Goal: Task Accomplishment & Management: Complete application form

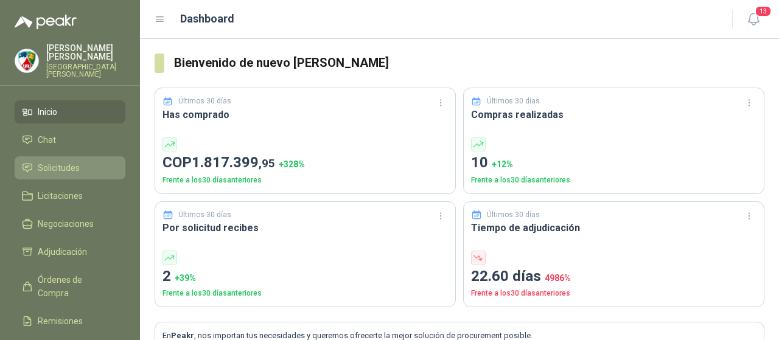
click at [79, 161] on li "Solicitudes" at bounding box center [70, 167] width 96 height 13
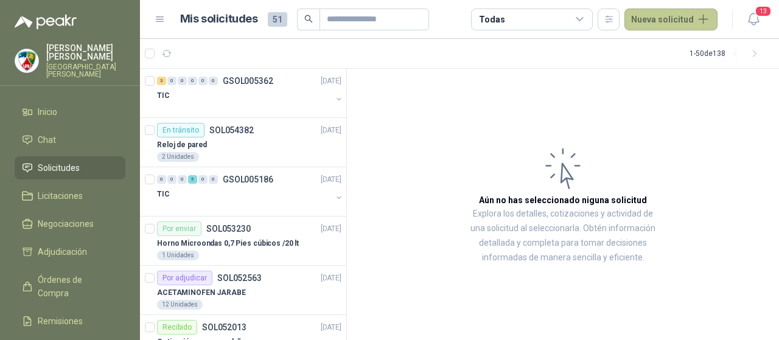
click at [657, 20] on button "Nueva solicitud" at bounding box center [671, 20] width 93 height 22
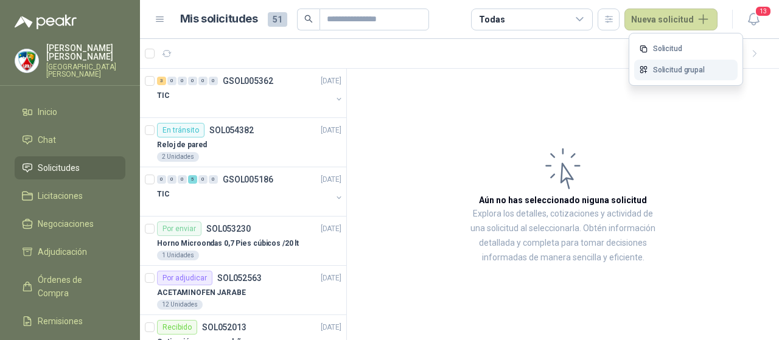
click at [671, 68] on link "Solicitud grupal" at bounding box center [685, 70] width 103 height 21
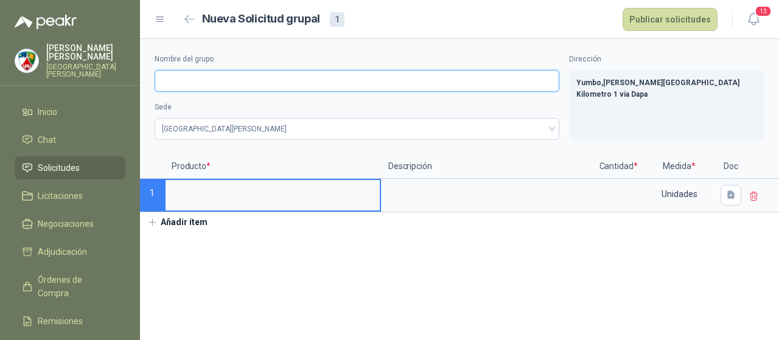
click at [335, 79] on input "Nombre del grupo" at bounding box center [357, 81] width 405 height 22
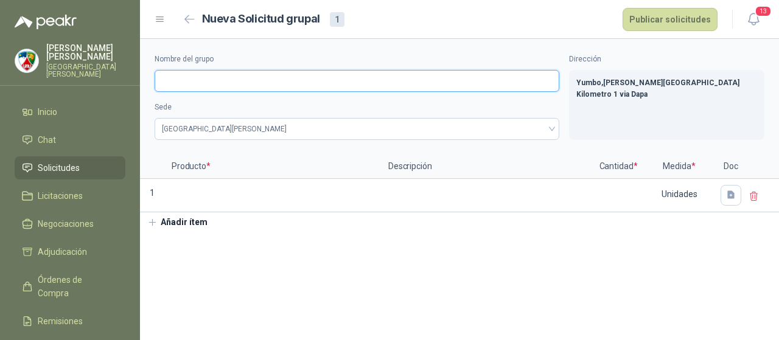
paste input "**********"
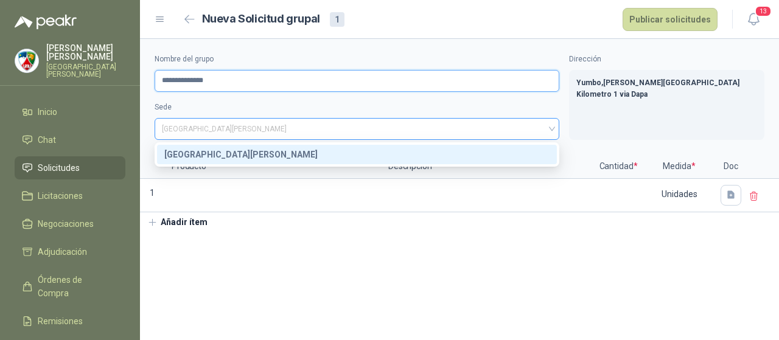
click at [225, 130] on span "[GEOGRAPHIC_DATA][PERSON_NAME]" at bounding box center [357, 129] width 390 height 18
type input "**********"
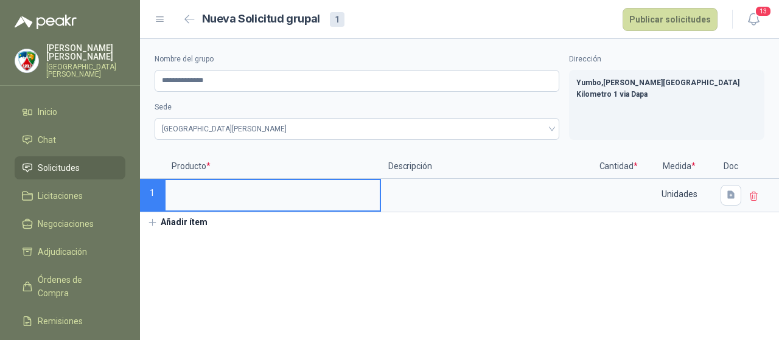
click at [188, 196] on input at bounding box center [273, 192] width 214 height 24
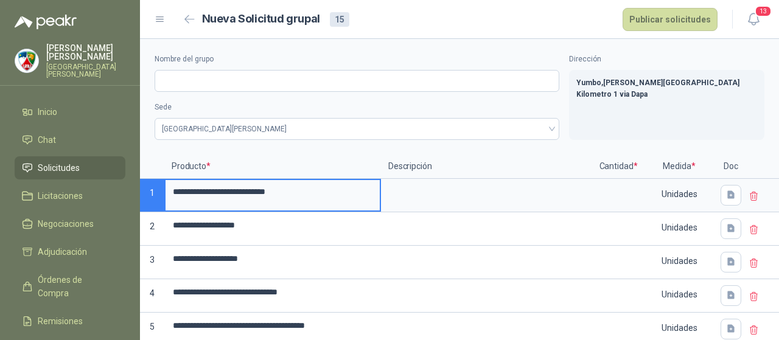
click at [752, 196] on icon at bounding box center [754, 196] width 7 height 9
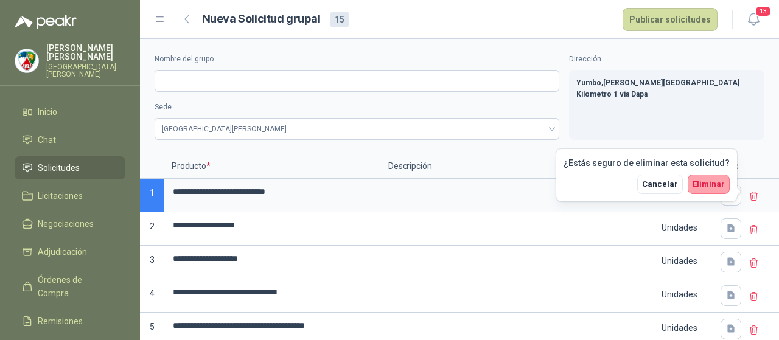
click at [752, 196] on icon at bounding box center [754, 196] width 7 height 9
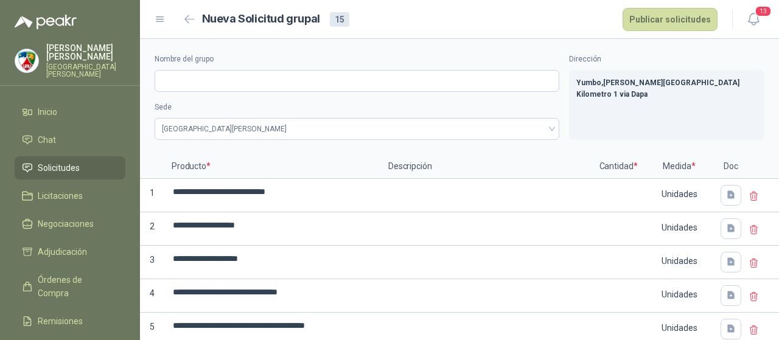
click at [752, 197] on icon at bounding box center [754, 196] width 7 height 9
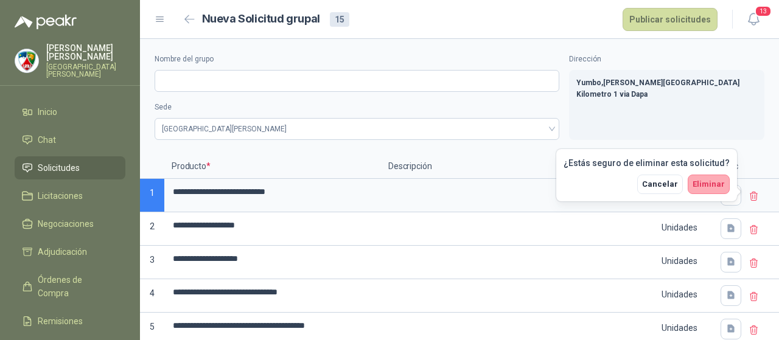
click at [716, 183] on span "Eliminar" at bounding box center [709, 184] width 32 height 9
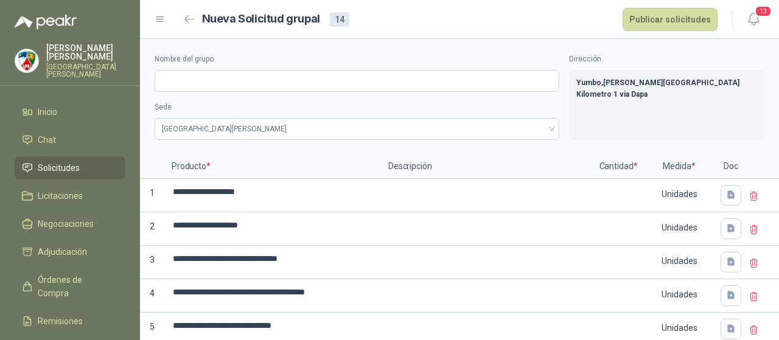
click at [752, 194] on icon at bounding box center [754, 196] width 11 height 11
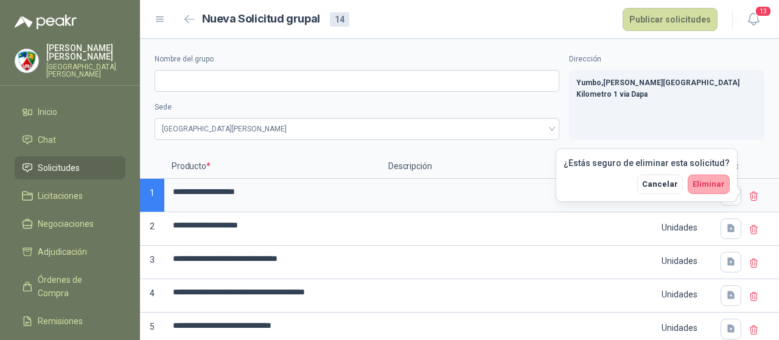
click at [704, 186] on span "Eliminar" at bounding box center [709, 184] width 32 height 9
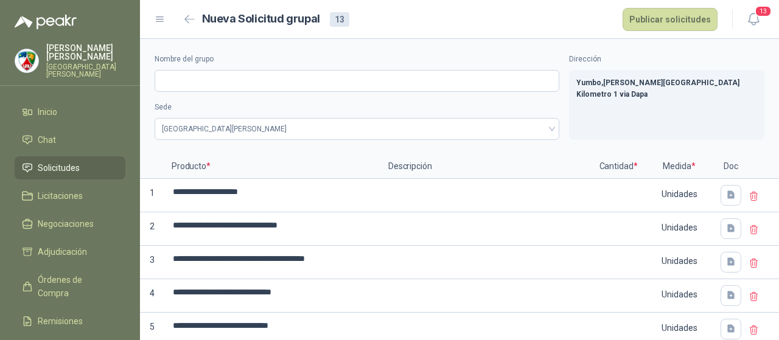
click at [751, 194] on icon at bounding box center [754, 196] width 11 height 11
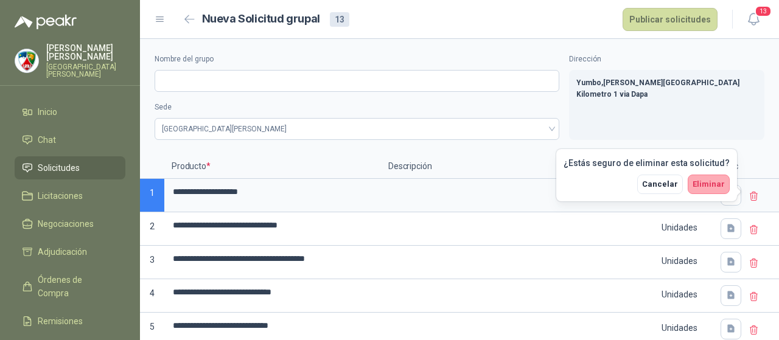
click at [707, 183] on span "Eliminar" at bounding box center [709, 184] width 32 height 9
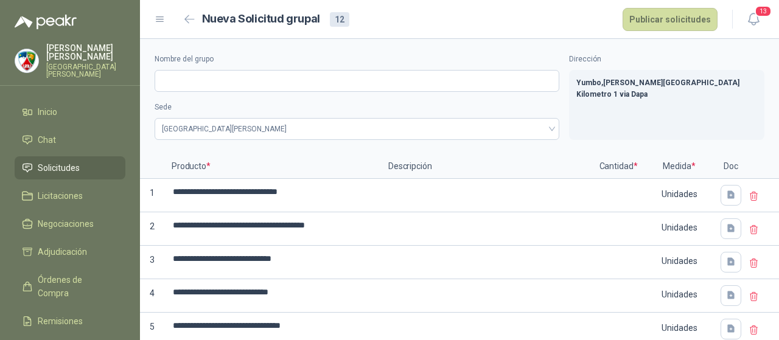
click at [749, 201] on icon at bounding box center [754, 196] width 11 height 11
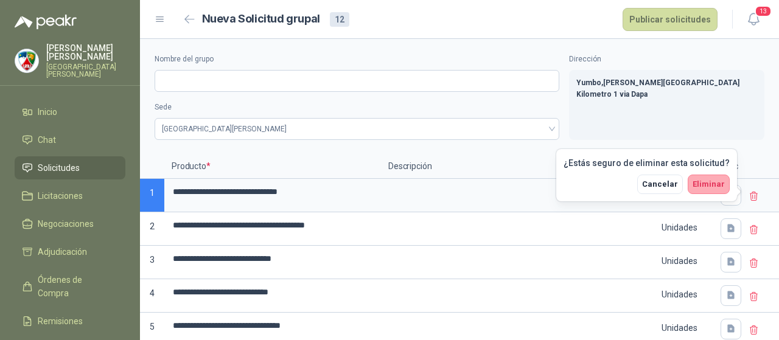
click at [718, 188] on span "Eliminar" at bounding box center [709, 184] width 32 height 9
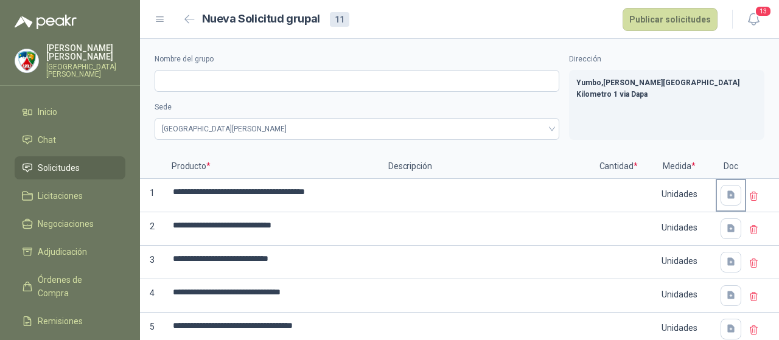
drag, startPoint x: 749, startPoint y: 196, endPoint x: 740, endPoint y: 196, distance: 9.1
click at [749, 196] on icon at bounding box center [754, 196] width 11 height 11
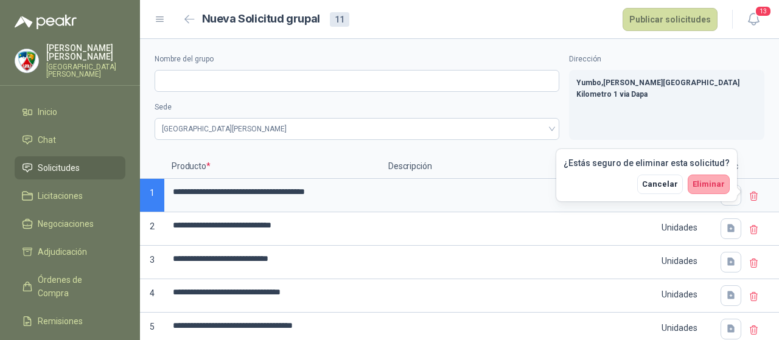
click at [724, 183] on span "Eliminar" at bounding box center [709, 184] width 32 height 9
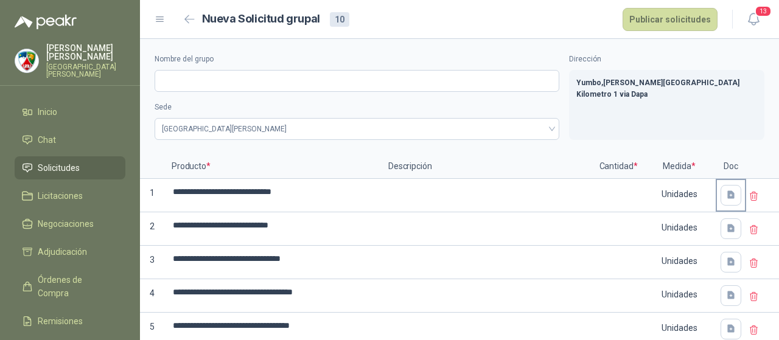
drag, startPoint x: 749, startPoint y: 194, endPoint x: 740, endPoint y: 194, distance: 9.1
click at [749, 194] on icon at bounding box center [754, 196] width 11 height 11
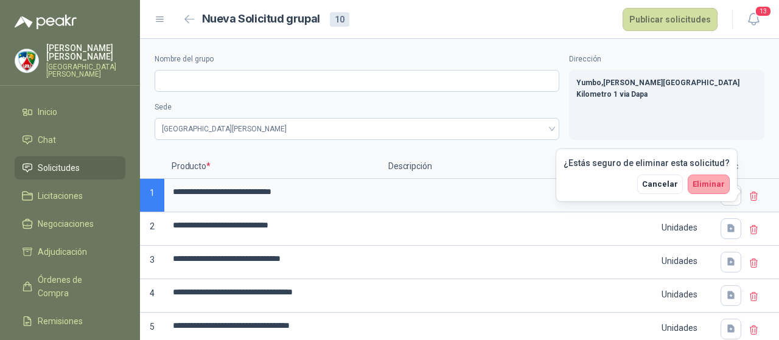
click at [716, 181] on span "Eliminar" at bounding box center [709, 184] width 32 height 9
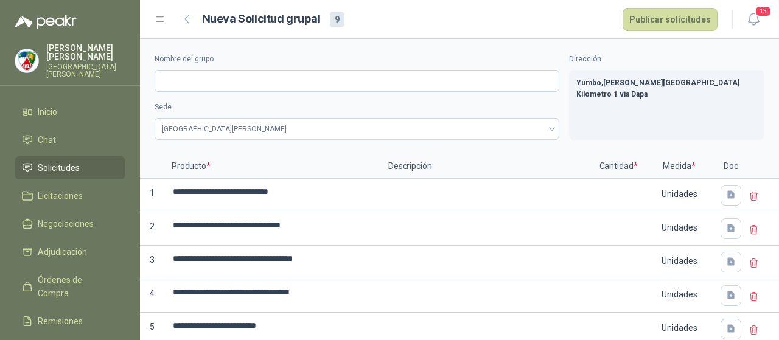
click at [751, 195] on icon at bounding box center [754, 196] width 7 height 9
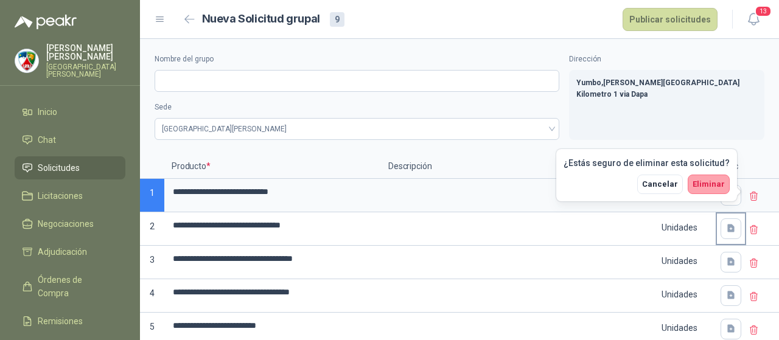
click at [715, 184] on span "Eliminar" at bounding box center [709, 184] width 32 height 9
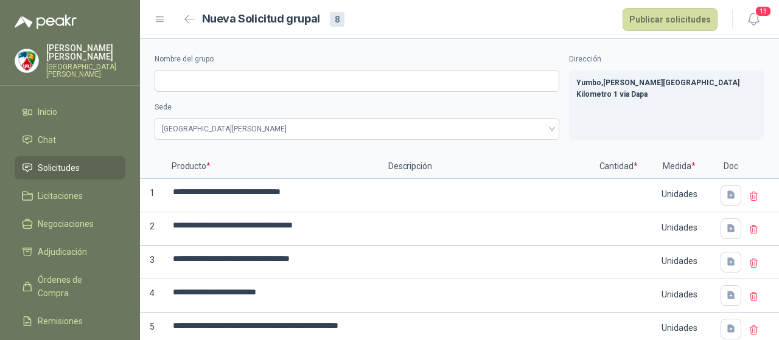
click at [747, 189] on div at bounding box center [762, 195] width 33 height 33
click at [750, 196] on icon at bounding box center [754, 196] width 11 height 11
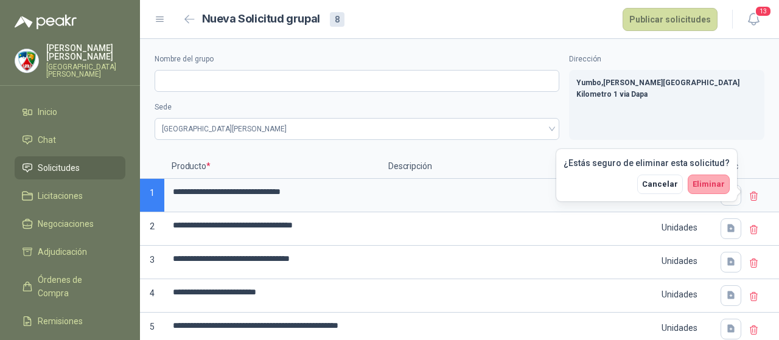
click at [718, 186] on span "Eliminar" at bounding box center [709, 184] width 32 height 9
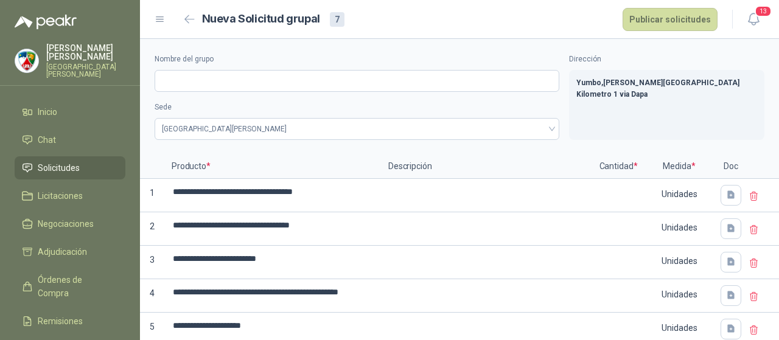
drag, startPoint x: 752, startPoint y: 198, endPoint x: 744, endPoint y: 200, distance: 8.1
click at [751, 198] on icon at bounding box center [754, 196] width 7 height 9
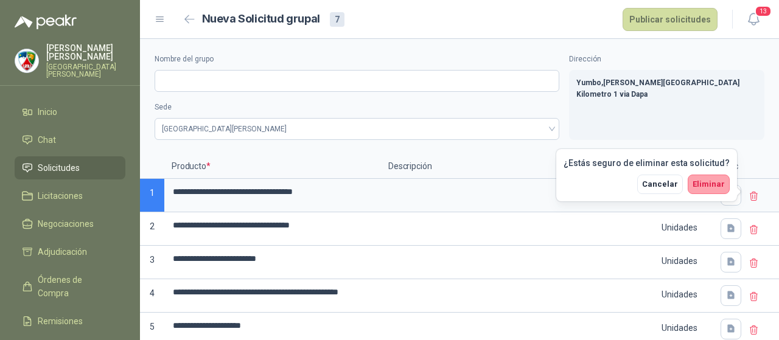
click at [719, 195] on div "¿Estás seguro de eliminar esta solicitud? Cancelar Eliminar" at bounding box center [646, 175] width 181 height 52
click at [718, 184] on span "Eliminar" at bounding box center [709, 184] width 32 height 9
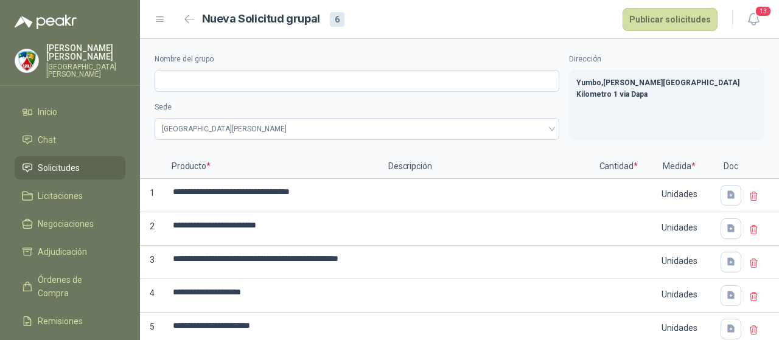
click at [749, 195] on icon at bounding box center [754, 196] width 11 height 11
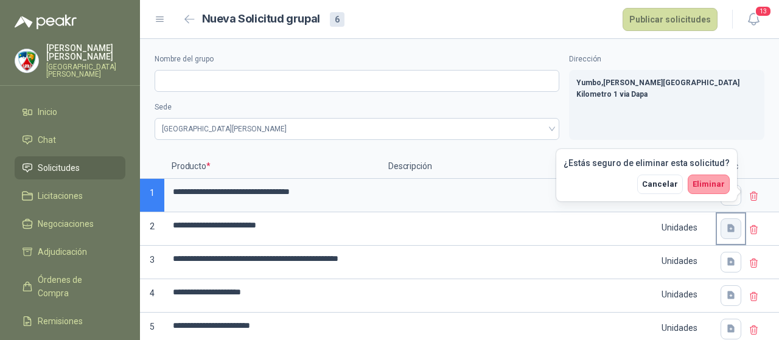
click at [728, 187] on button "Eliminar" at bounding box center [709, 184] width 42 height 19
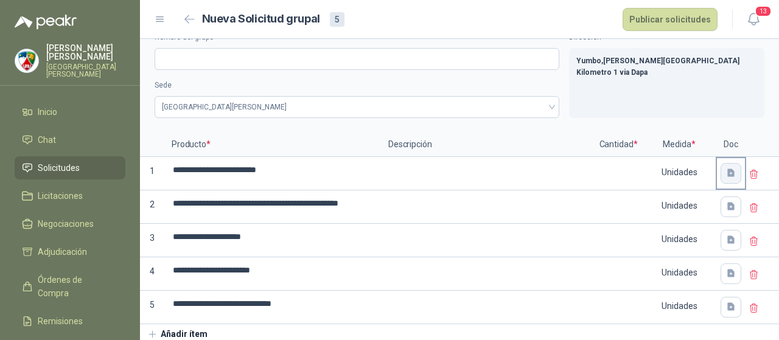
scroll to position [33, 0]
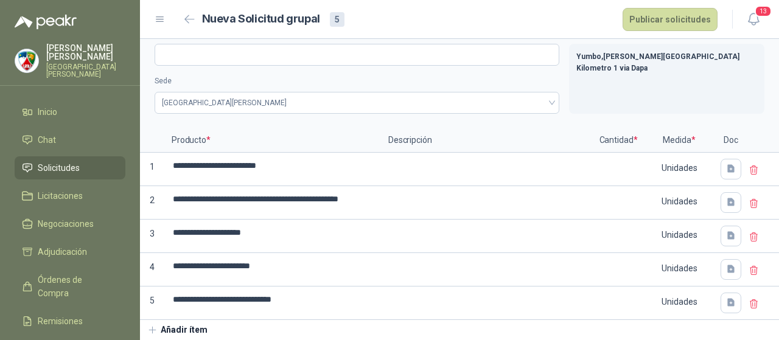
click at [754, 288] on div at bounding box center [762, 303] width 33 height 33
click at [749, 299] on icon at bounding box center [754, 304] width 11 height 11
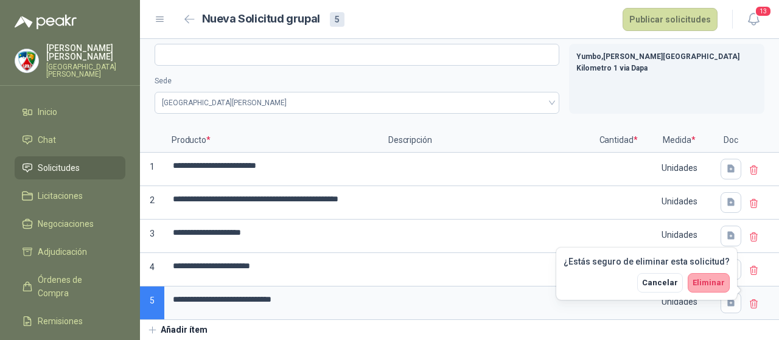
click at [691, 282] on button "Eliminar" at bounding box center [709, 282] width 42 height 19
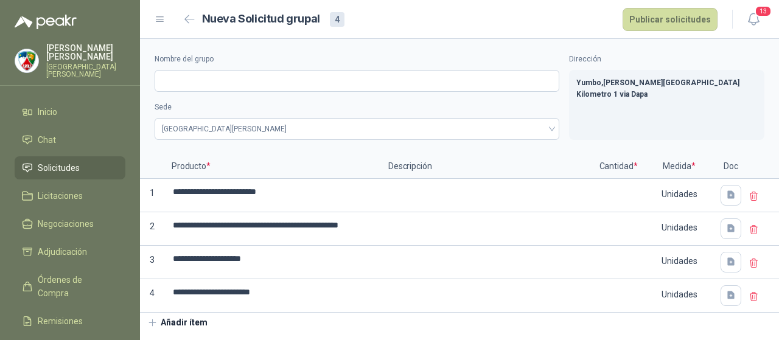
scroll to position [0, 0]
click at [756, 193] on icon at bounding box center [754, 196] width 11 height 11
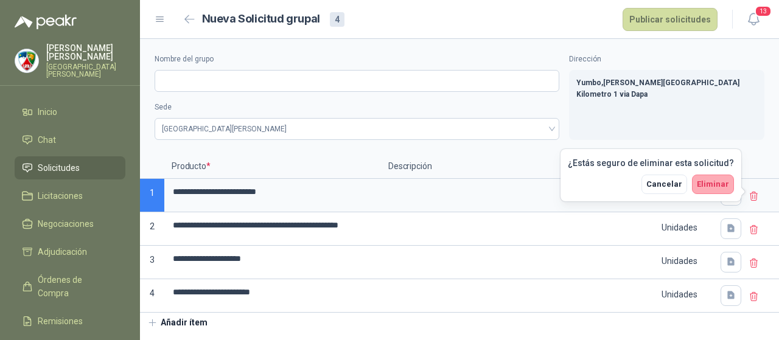
click at [712, 182] on span "Eliminar" at bounding box center [713, 184] width 32 height 9
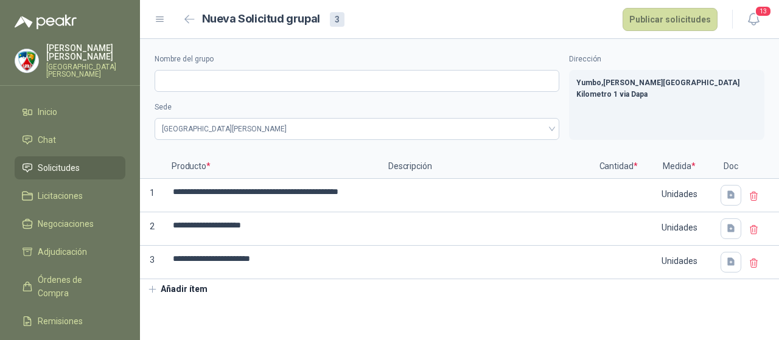
drag, startPoint x: 752, startPoint y: 196, endPoint x: 746, endPoint y: 195, distance: 6.1
click at [751, 196] on icon at bounding box center [754, 196] width 7 height 9
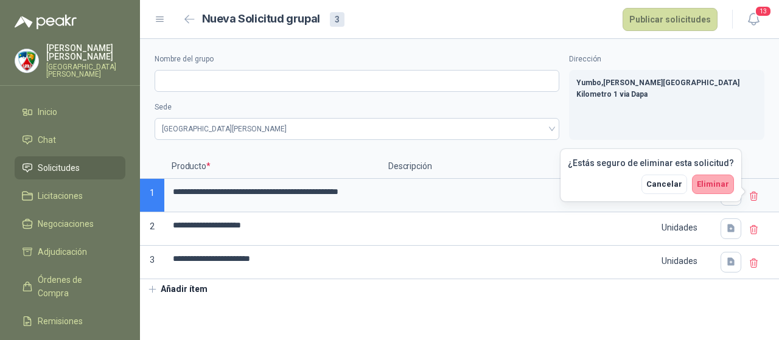
click at [727, 192] on button "Eliminar" at bounding box center [713, 184] width 42 height 19
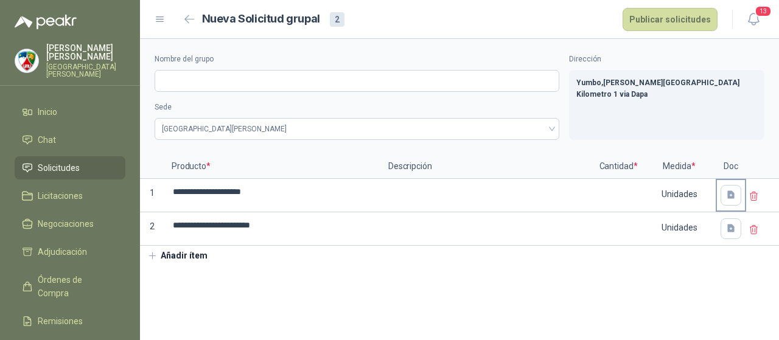
drag, startPoint x: 756, startPoint y: 196, endPoint x: 743, endPoint y: 205, distance: 16.2
click at [753, 198] on icon at bounding box center [754, 196] width 11 height 11
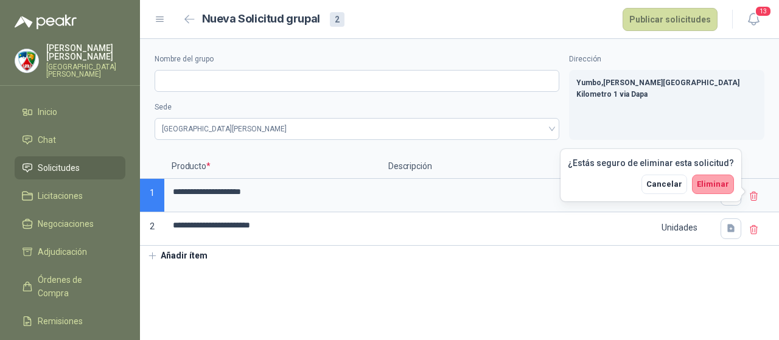
drag, startPoint x: 706, startPoint y: 185, endPoint x: 765, endPoint y: 206, distance: 62.0
click at [707, 185] on span "Eliminar" at bounding box center [713, 184] width 32 height 9
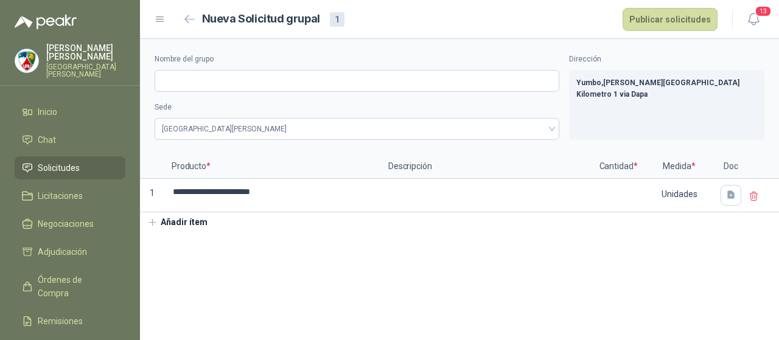
click at [750, 199] on icon at bounding box center [754, 196] width 11 height 11
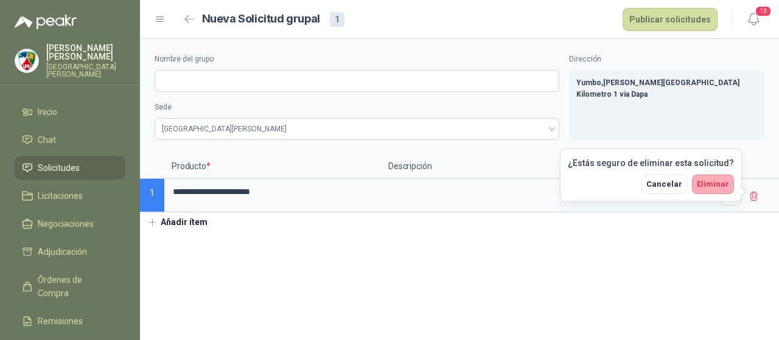
click at [716, 181] on span "Eliminar" at bounding box center [713, 184] width 32 height 9
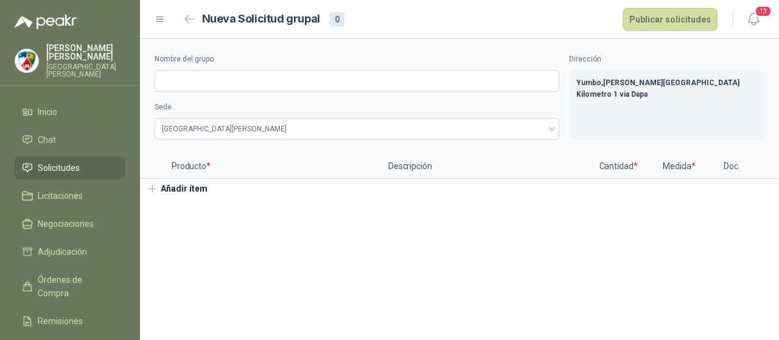
click at [197, 187] on button "Añadir ítem" at bounding box center [177, 189] width 75 height 21
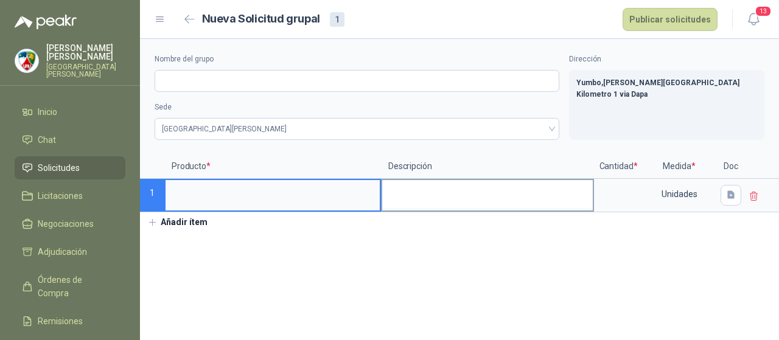
drag, startPoint x: 286, startPoint y: 198, endPoint x: 472, endPoint y: 194, distance: 185.7
click at [492, 189] on div "Producto * Descripción Cantidad * Medida * Doc 1 Unidades" at bounding box center [459, 184] width 639 height 58
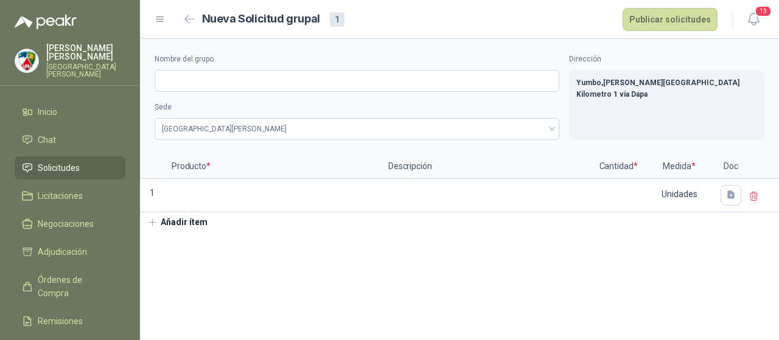
click at [470, 264] on section "Nombre del grupo Sede [GEOGRAPHIC_DATA][PERSON_NAME] , [PERSON_NAME][GEOGRAPHIC…" at bounding box center [459, 189] width 639 height 301
drag, startPoint x: 615, startPoint y: 191, endPoint x: 621, endPoint y: 197, distance: 8.2
click at [621, 197] on input at bounding box center [618, 192] width 46 height 24
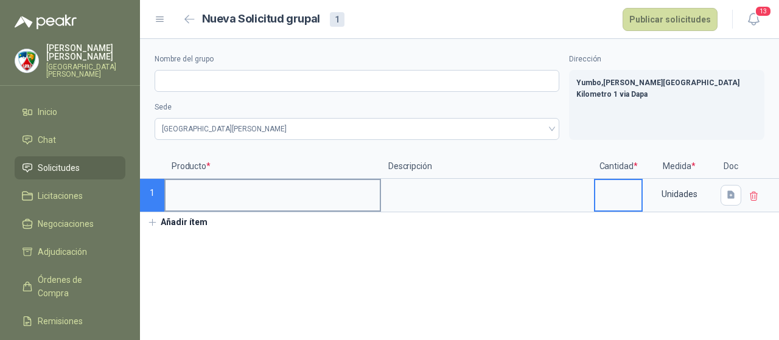
click at [217, 192] on input at bounding box center [273, 192] width 214 height 24
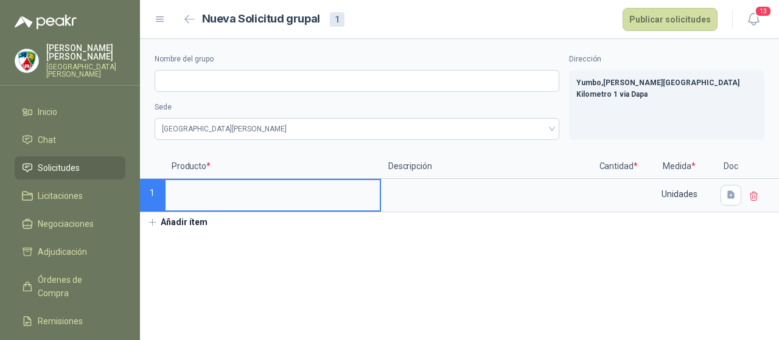
click at [326, 186] on input at bounding box center [273, 192] width 214 height 24
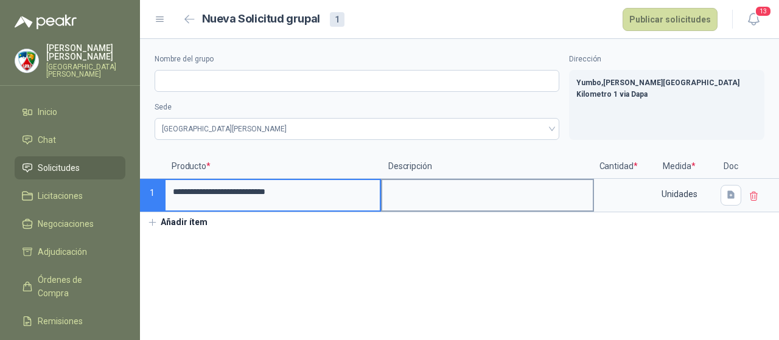
click at [527, 189] on textarea at bounding box center [487, 194] width 211 height 28
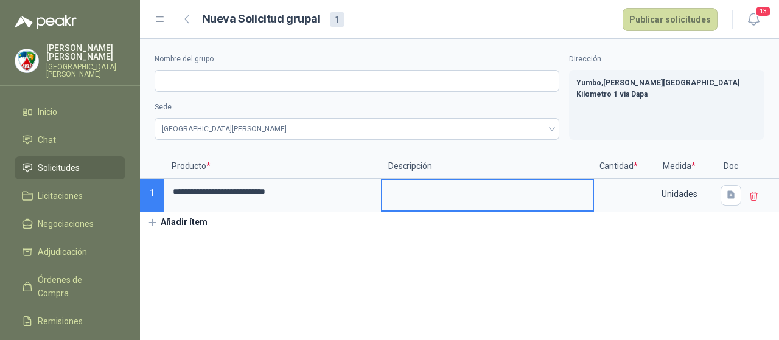
click at [582, 197] on textarea at bounding box center [487, 194] width 211 height 28
click at [606, 186] on input at bounding box center [618, 192] width 46 height 24
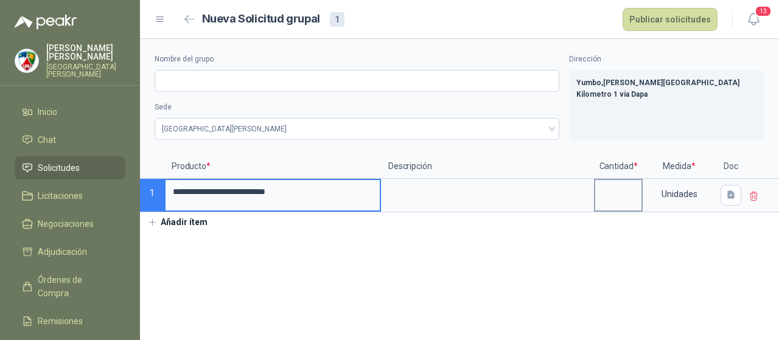
drag, startPoint x: 243, startPoint y: 183, endPoint x: 629, endPoint y: 191, distance: 386.0
click at [632, 192] on div "**********" at bounding box center [459, 184] width 639 height 58
click at [314, 186] on input "**********" at bounding box center [273, 192] width 214 height 24
drag, startPoint x: 314, startPoint y: 184, endPoint x: 47, endPoint y: 186, distance: 267.2
click at [47, 186] on div "**********" at bounding box center [389, 170] width 779 height 340
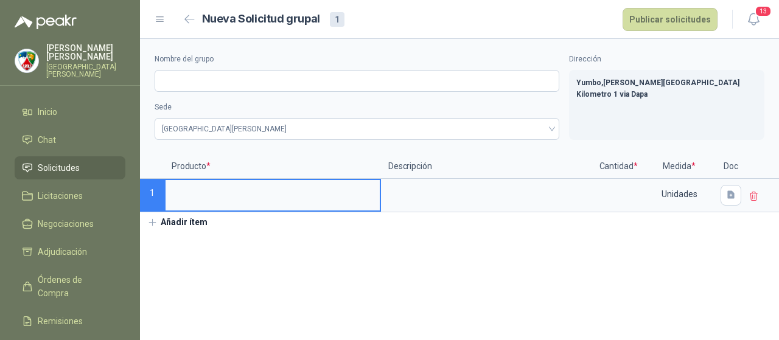
click at [410, 223] on div "Nombre del grupo Sede [GEOGRAPHIC_DATA][PERSON_NAME] , [PERSON_NAME][GEOGRAPHIC…" at bounding box center [459, 136] width 639 height 194
click at [228, 195] on input at bounding box center [273, 192] width 214 height 24
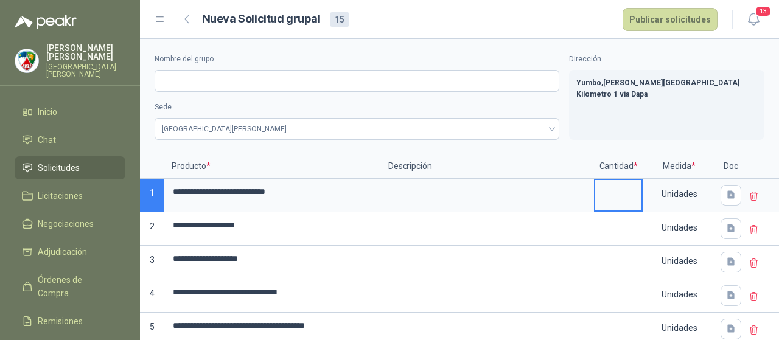
click at [603, 202] on input at bounding box center [618, 192] width 46 height 24
click at [609, 190] on input at bounding box center [618, 192] width 46 height 24
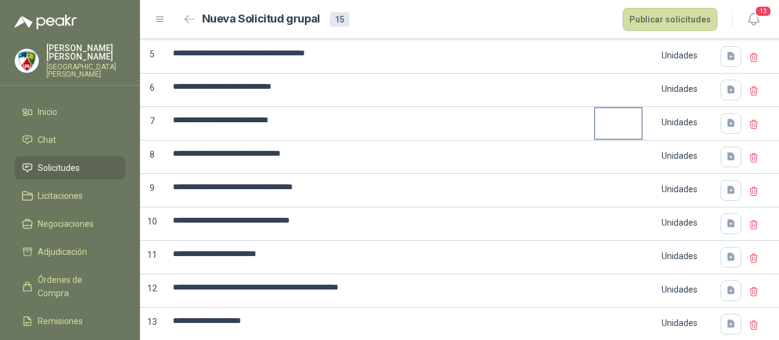
scroll to position [362, 0]
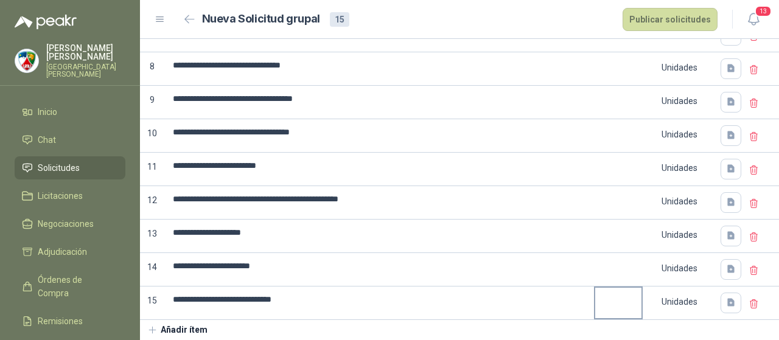
click at [607, 293] on input at bounding box center [618, 300] width 46 height 24
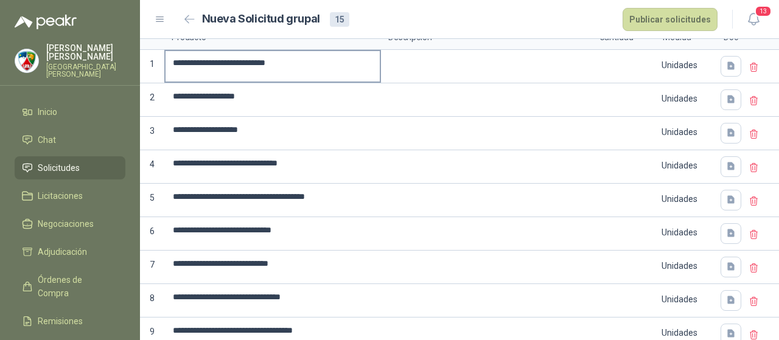
scroll to position [0, 0]
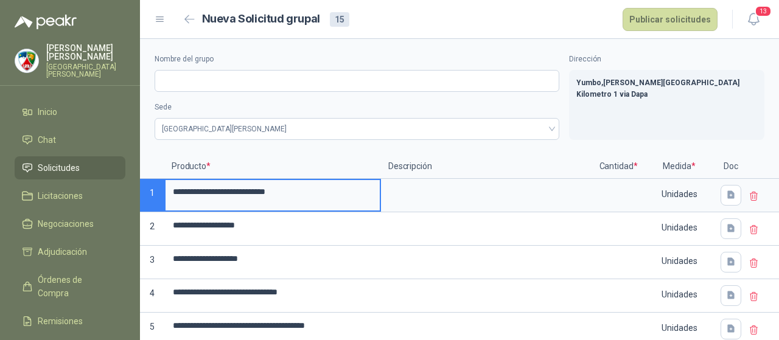
drag, startPoint x: 290, startPoint y: 191, endPoint x: 351, endPoint y: 358, distance: 178.3
click at [351, 340] on html "**********" at bounding box center [389, 170] width 779 height 340
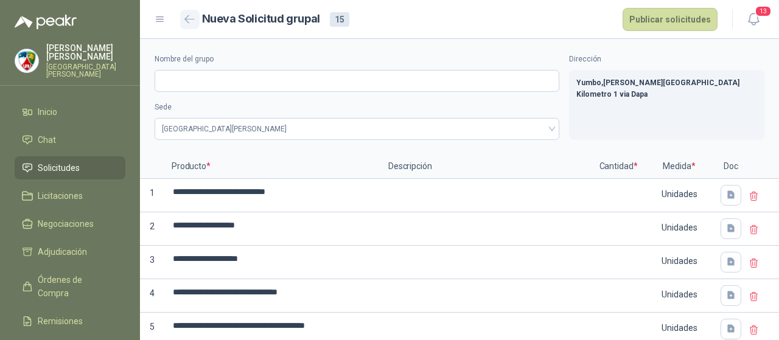
click at [193, 20] on icon "button" at bounding box center [189, 19] width 10 height 9
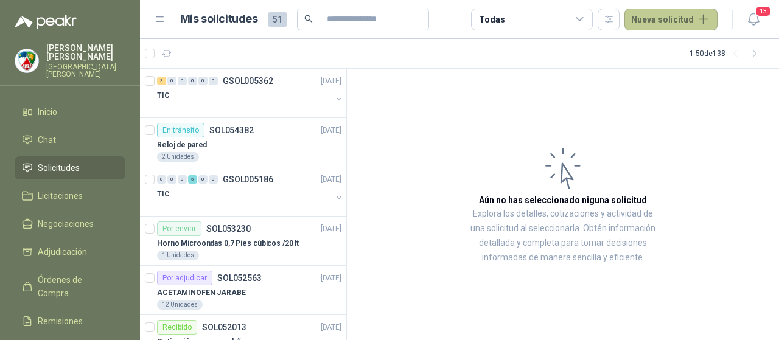
click at [646, 19] on button "Nueva solicitud" at bounding box center [671, 20] width 93 height 22
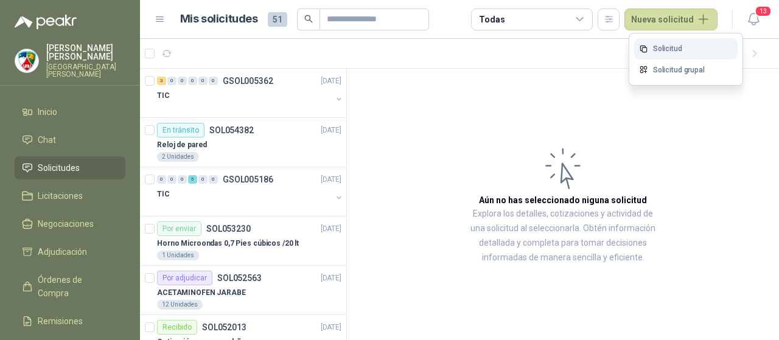
click at [677, 44] on link "Solicitud" at bounding box center [685, 48] width 103 height 21
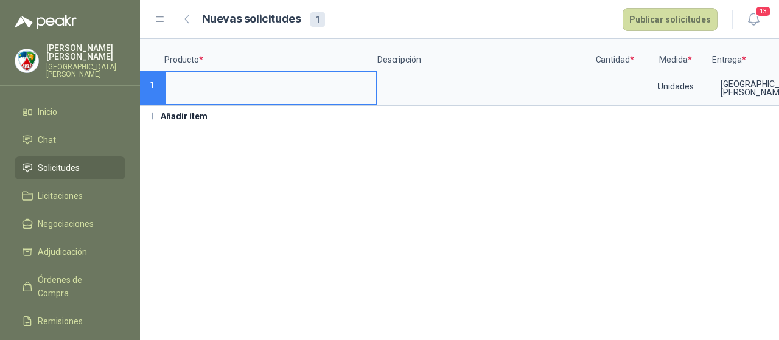
click at [343, 82] on input at bounding box center [271, 84] width 211 height 24
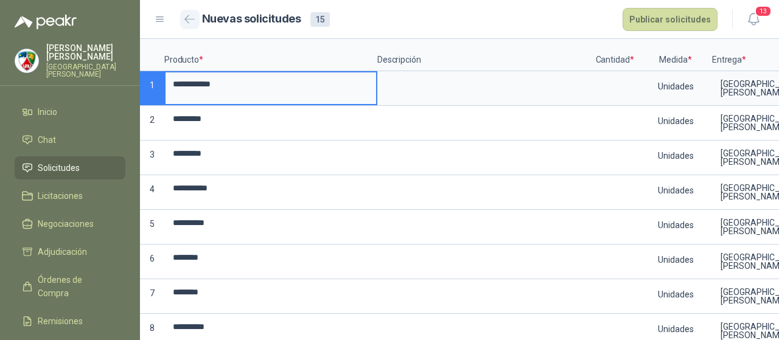
click at [184, 19] on icon "button" at bounding box center [189, 19] width 10 height 9
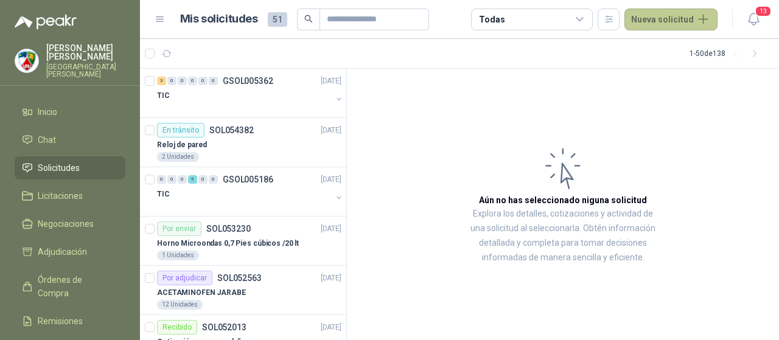
click at [663, 9] on button "Nueva solicitud" at bounding box center [671, 20] width 93 height 22
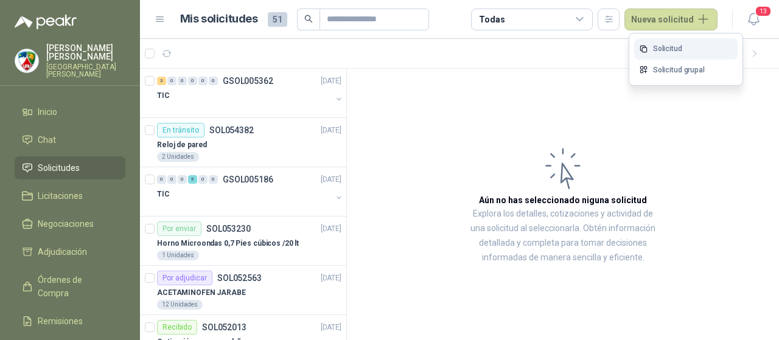
click at [659, 47] on link "Solicitud" at bounding box center [685, 48] width 103 height 21
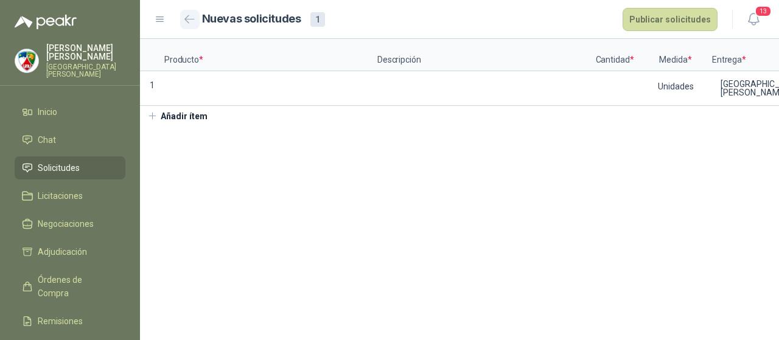
click at [189, 18] on icon "button" at bounding box center [189, 19] width 10 height 9
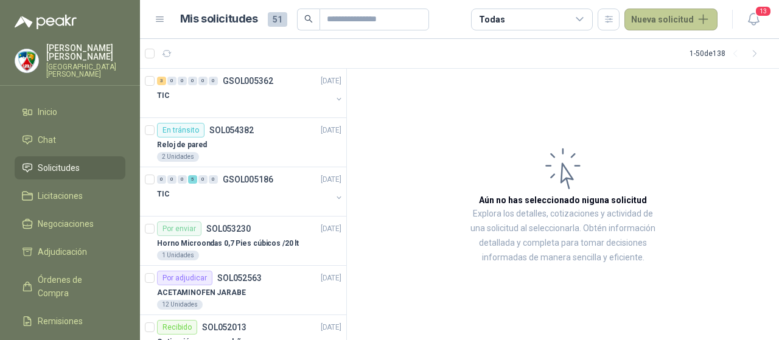
click at [638, 21] on button "Nueva solicitud" at bounding box center [671, 20] width 93 height 22
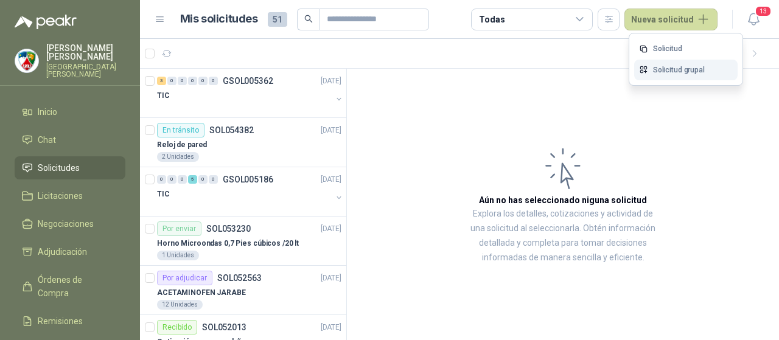
click at [683, 72] on link "Solicitud grupal" at bounding box center [685, 70] width 103 height 21
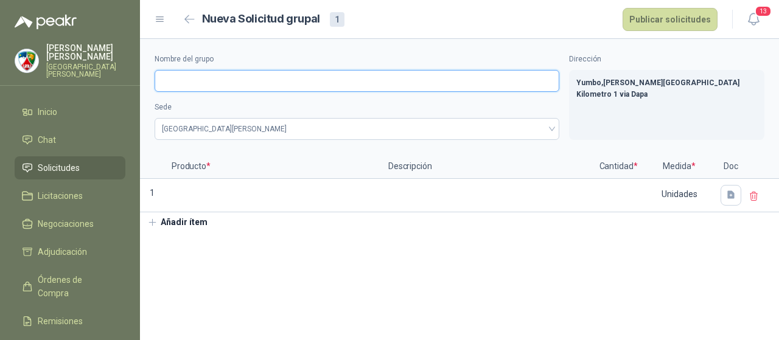
click at [222, 73] on input "Nombre del grupo" at bounding box center [357, 81] width 405 height 22
type input "*"
drag, startPoint x: 222, startPoint y: 89, endPoint x: 91, endPoint y: 61, distance: 133.8
click at [92, 62] on div "[PERSON_NAME] Colegio [PERSON_NAME] Inicio Chat Solicitudes Licitaciones Negoci…" at bounding box center [389, 170] width 779 height 340
paste input "text"
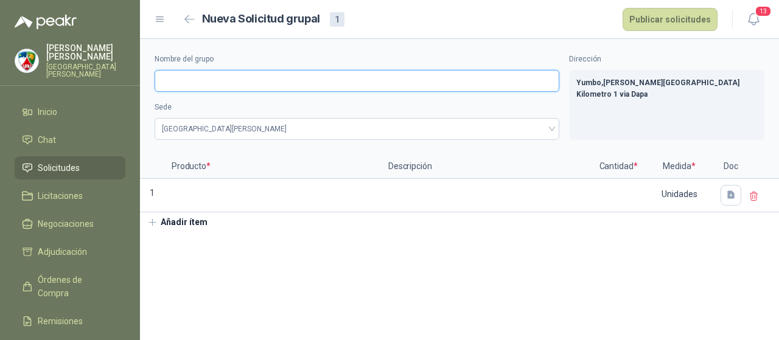
paste input "text"
paste input "**********"
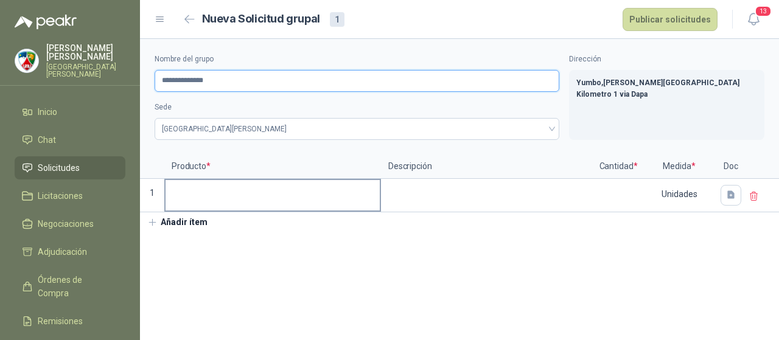
type input "**********"
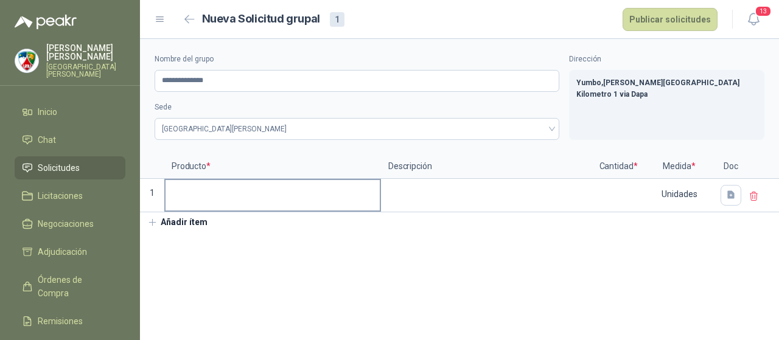
click at [203, 191] on input at bounding box center [273, 192] width 214 height 24
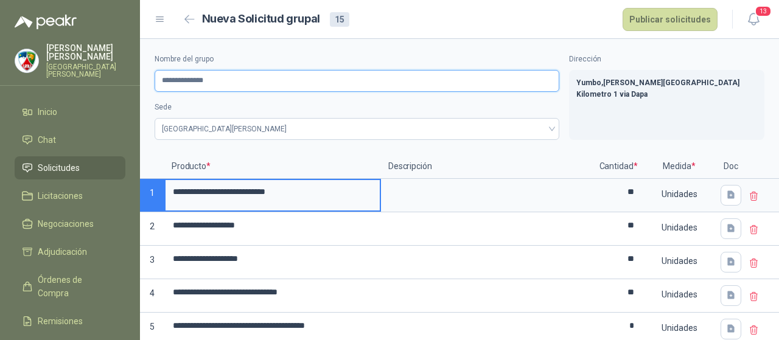
click at [397, 80] on input "**********" at bounding box center [357, 81] width 405 height 22
type input "**********"
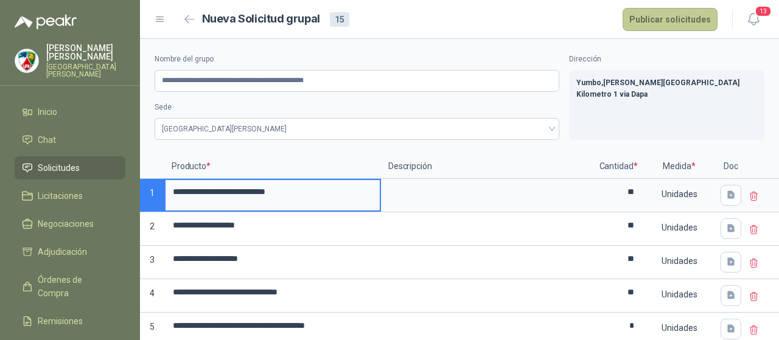
click at [665, 16] on button "Publicar solicitudes" at bounding box center [670, 19] width 95 height 23
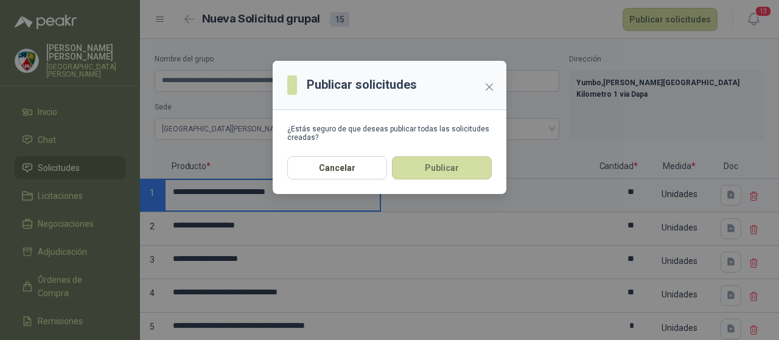
click at [459, 165] on button "Publicar" at bounding box center [442, 167] width 100 height 23
